Goal: Task Accomplishment & Management: Manage account settings

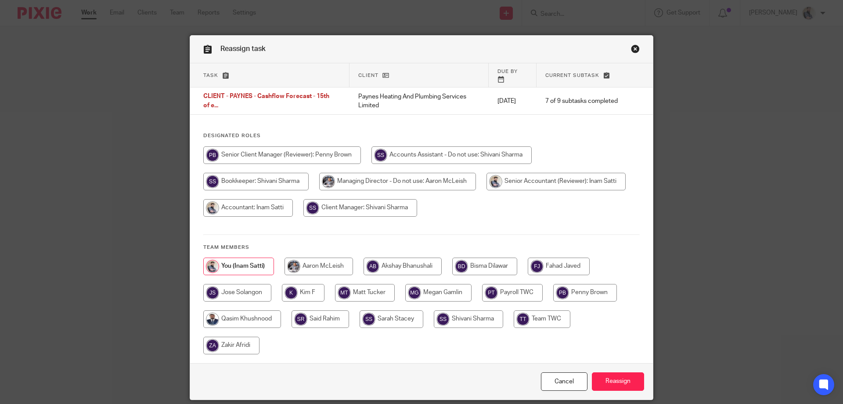
click at [322, 265] on input "radio" at bounding box center [319, 266] width 69 height 18
radio input "true"
click at [606, 372] on input "Reassign" at bounding box center [618, 381] width 52 height 19
